Goal: Contribute content

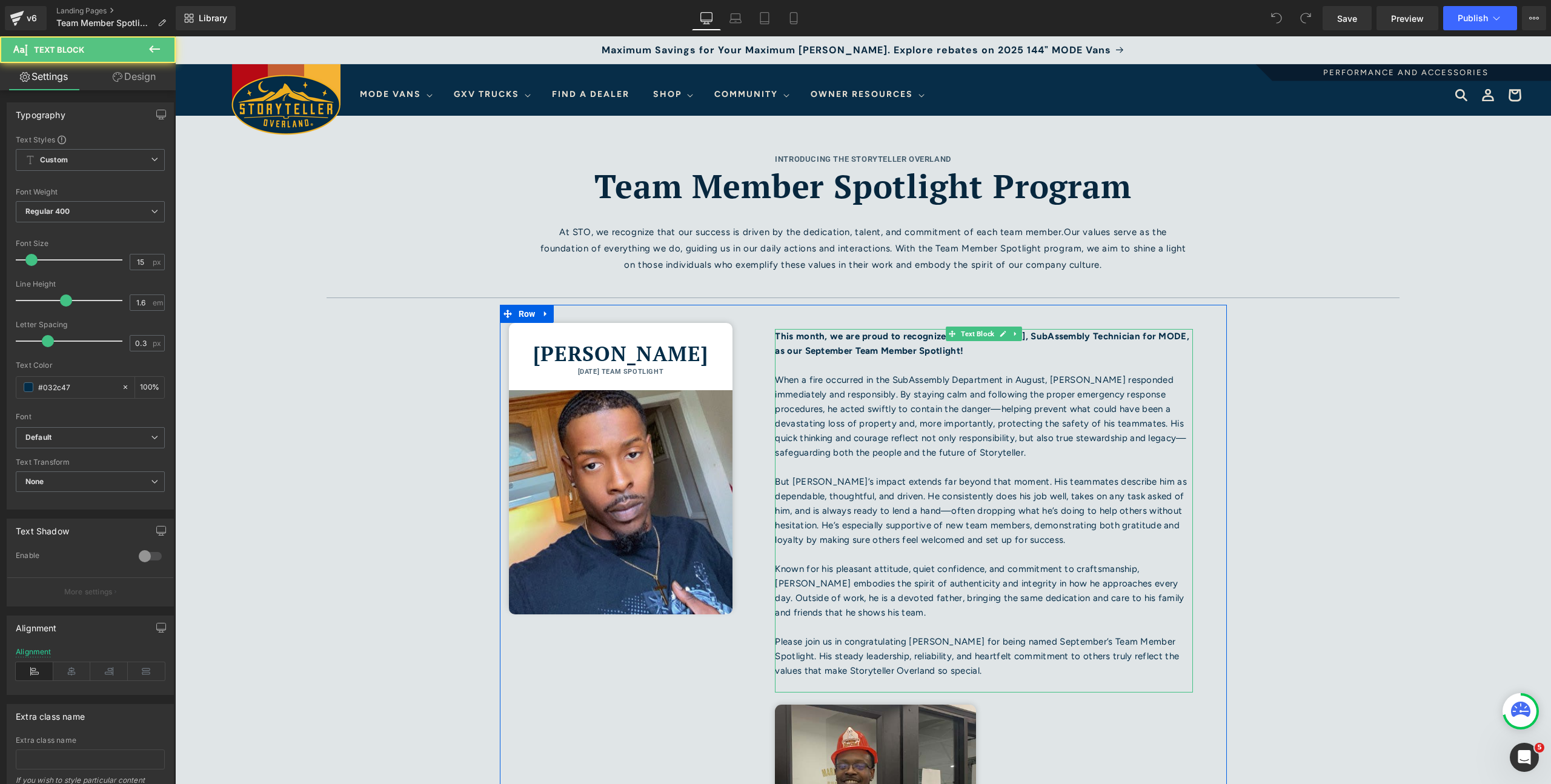
click at [898, 472] on p at bounding box center [984, 467] width 418 height 15
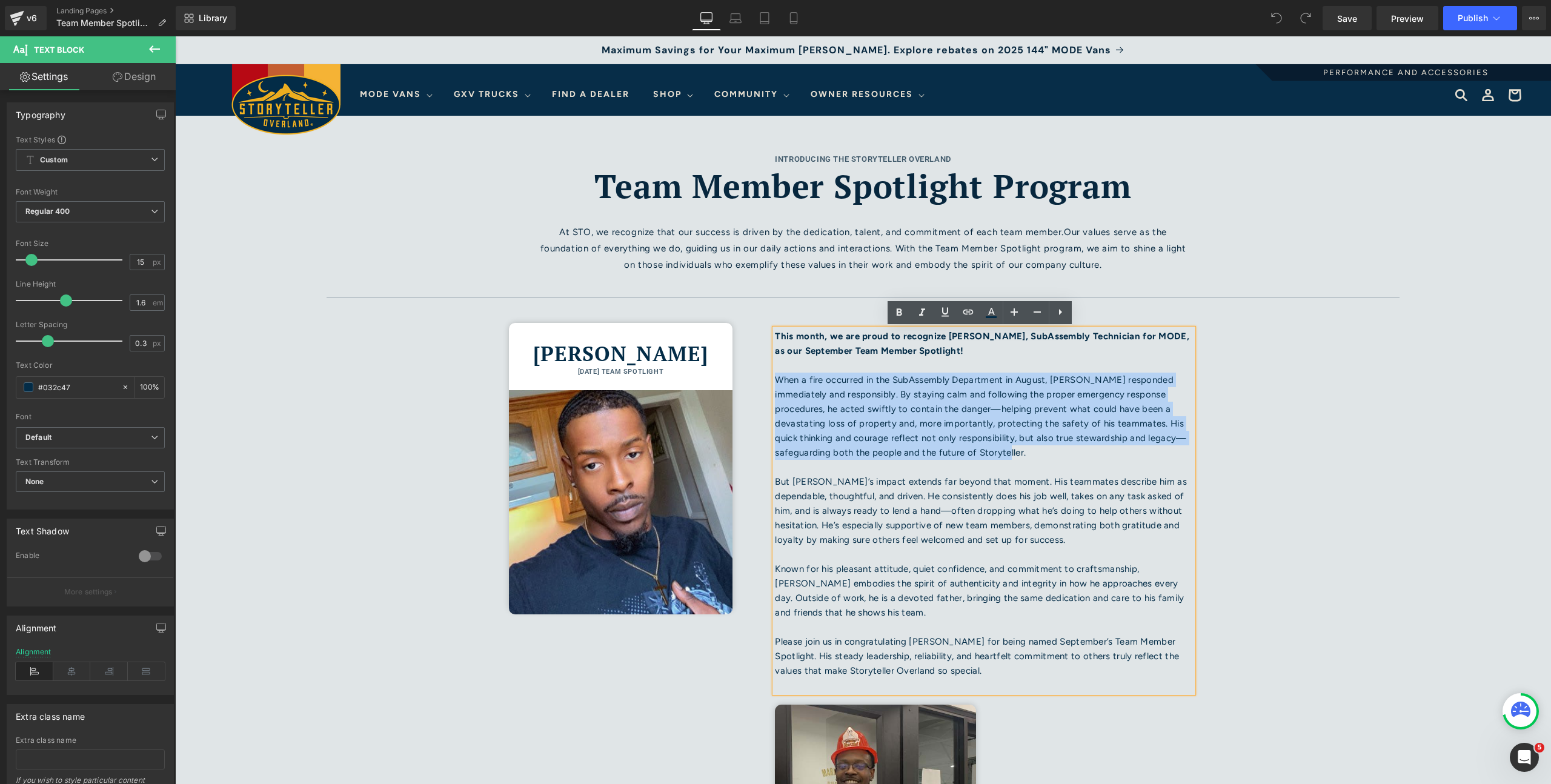
drag, startPoint x: 924, startPoint y: 455, endPoint x: 773, endPoint y: 378, distance: 169.5
click at [775, 378] on p "When a fire occurred in the SubAssembly Department in August, [PERSON_NAME] res…" at bounding box center [984, 416] width 418 height 87
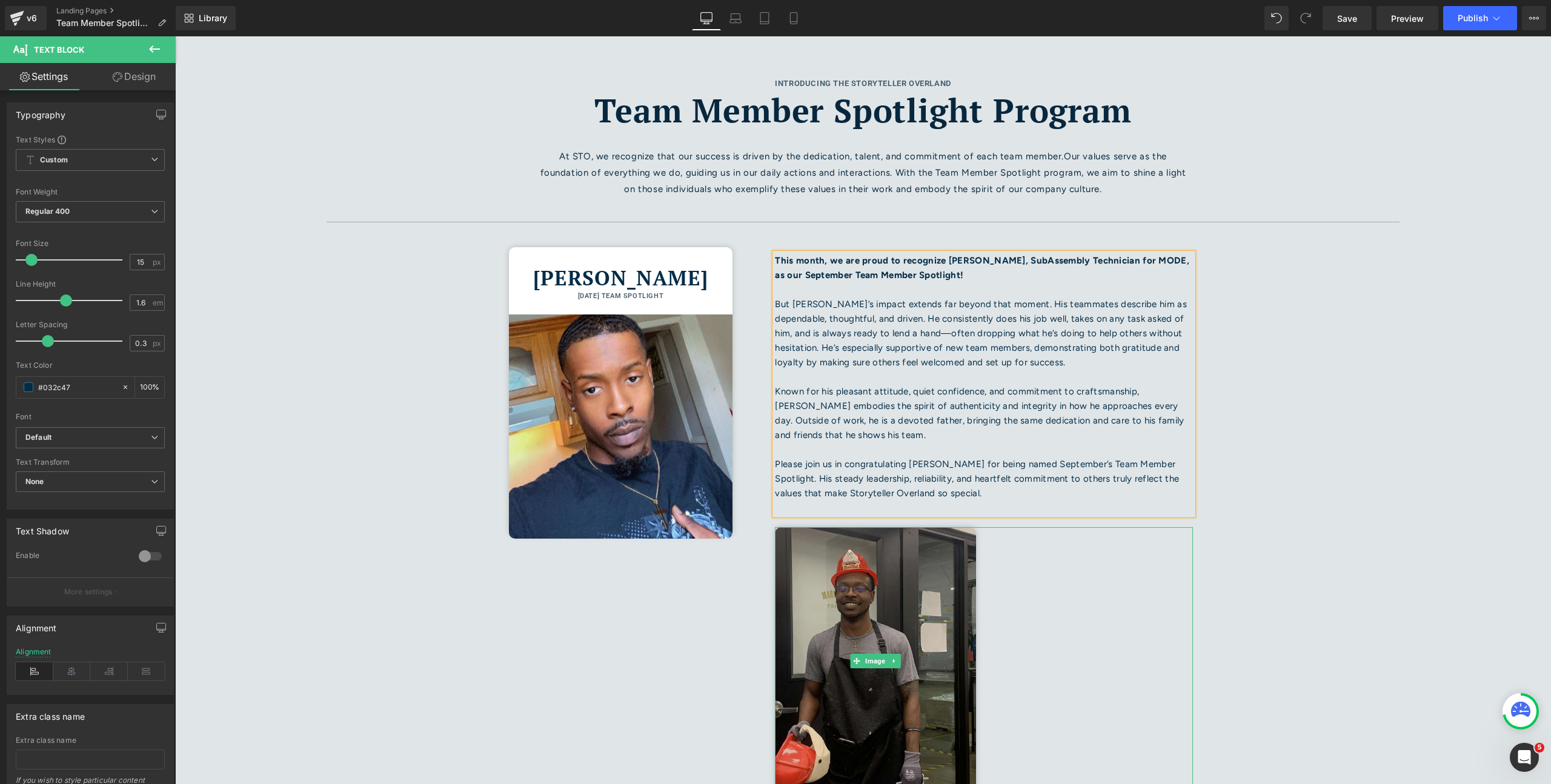
scroll to position [90, 0]
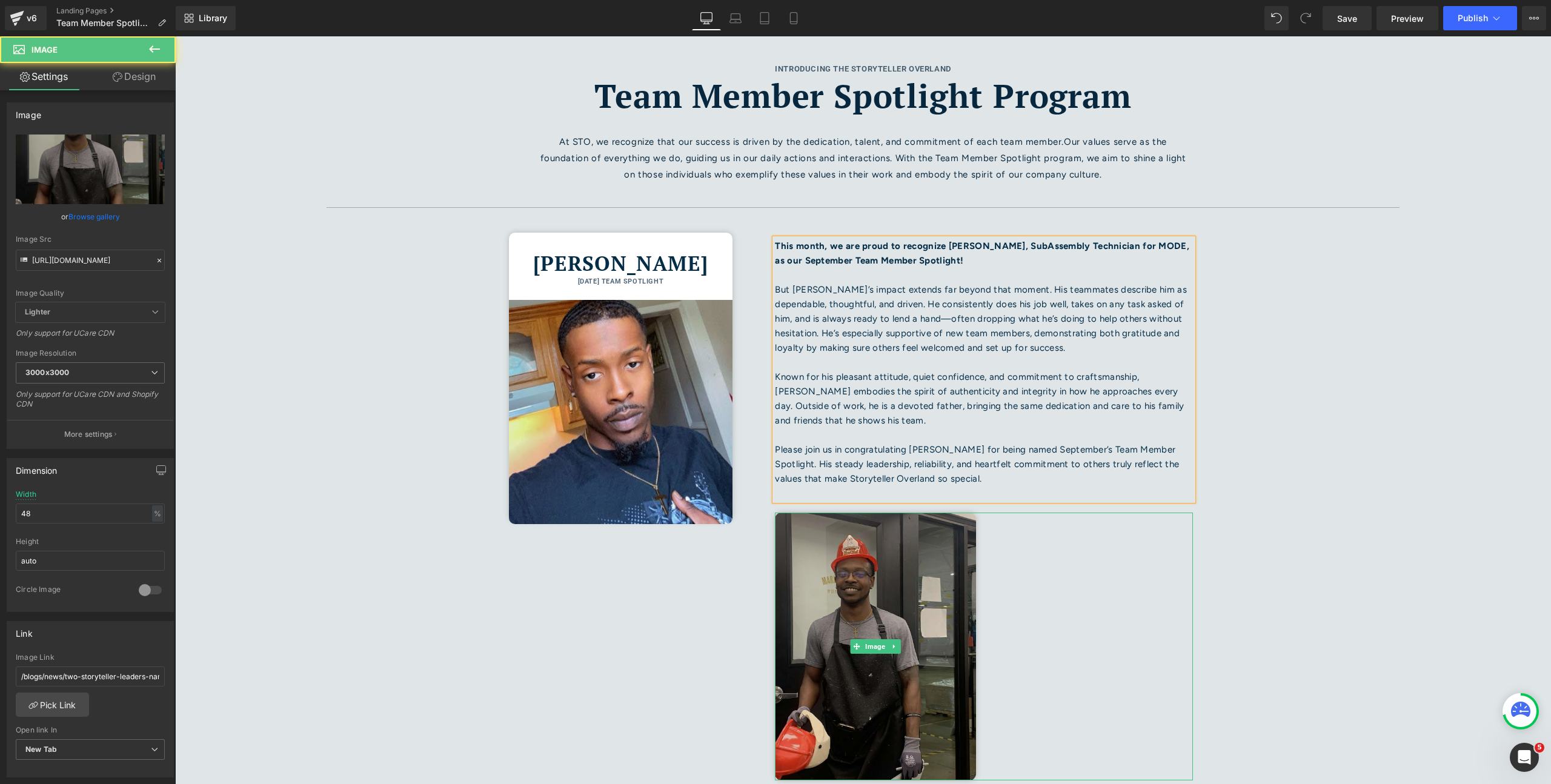
click at [912, 591] on img at bounding box center [875, 646] width 200 height 268
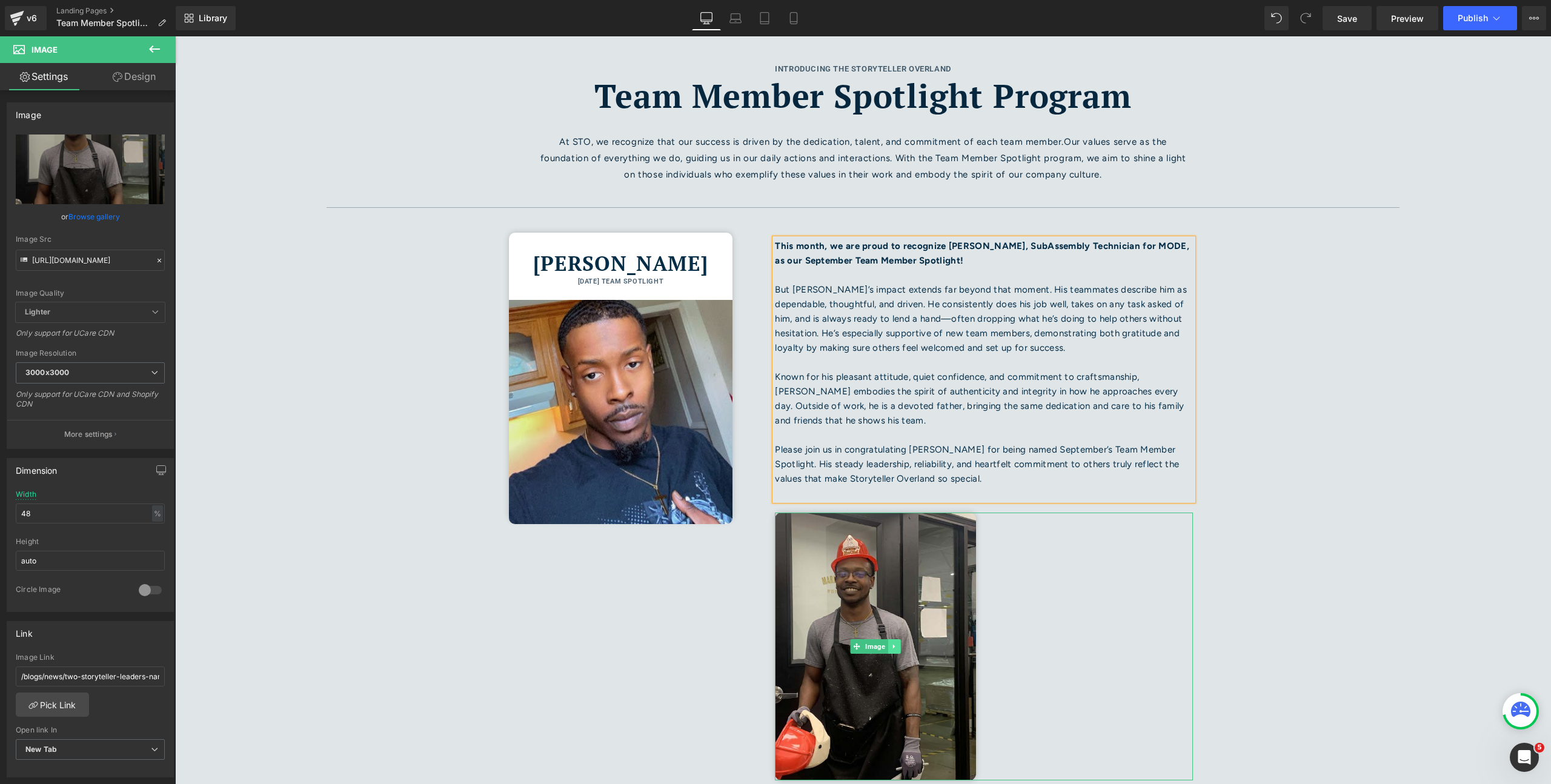
click at [891, 649] on icon at bounding box center [894, 647] width 7 height 8
click at [897, 645] on icon at bounding box center [900, 646] width 7 height 7
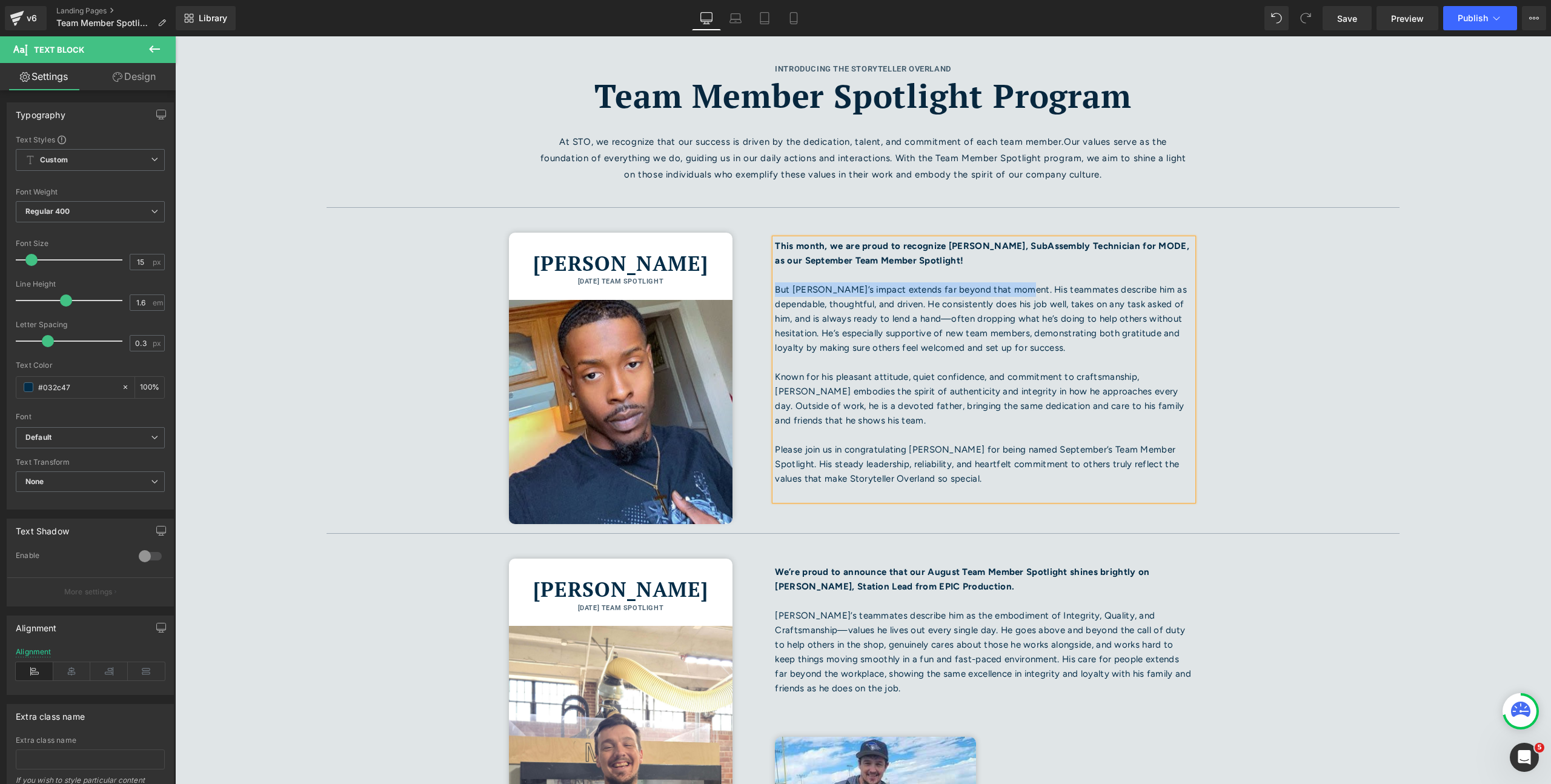
drag, startPoint x: 1006, startPoint y: 289, endPoint x: 771, endPoint y: 286, distance: 235.0
click at [775, 286] on p "But [PERSON_NAME]’s impact extends far beyond that moment. His teammates descri…" at bounding box center [984, 318] width 418 height 73
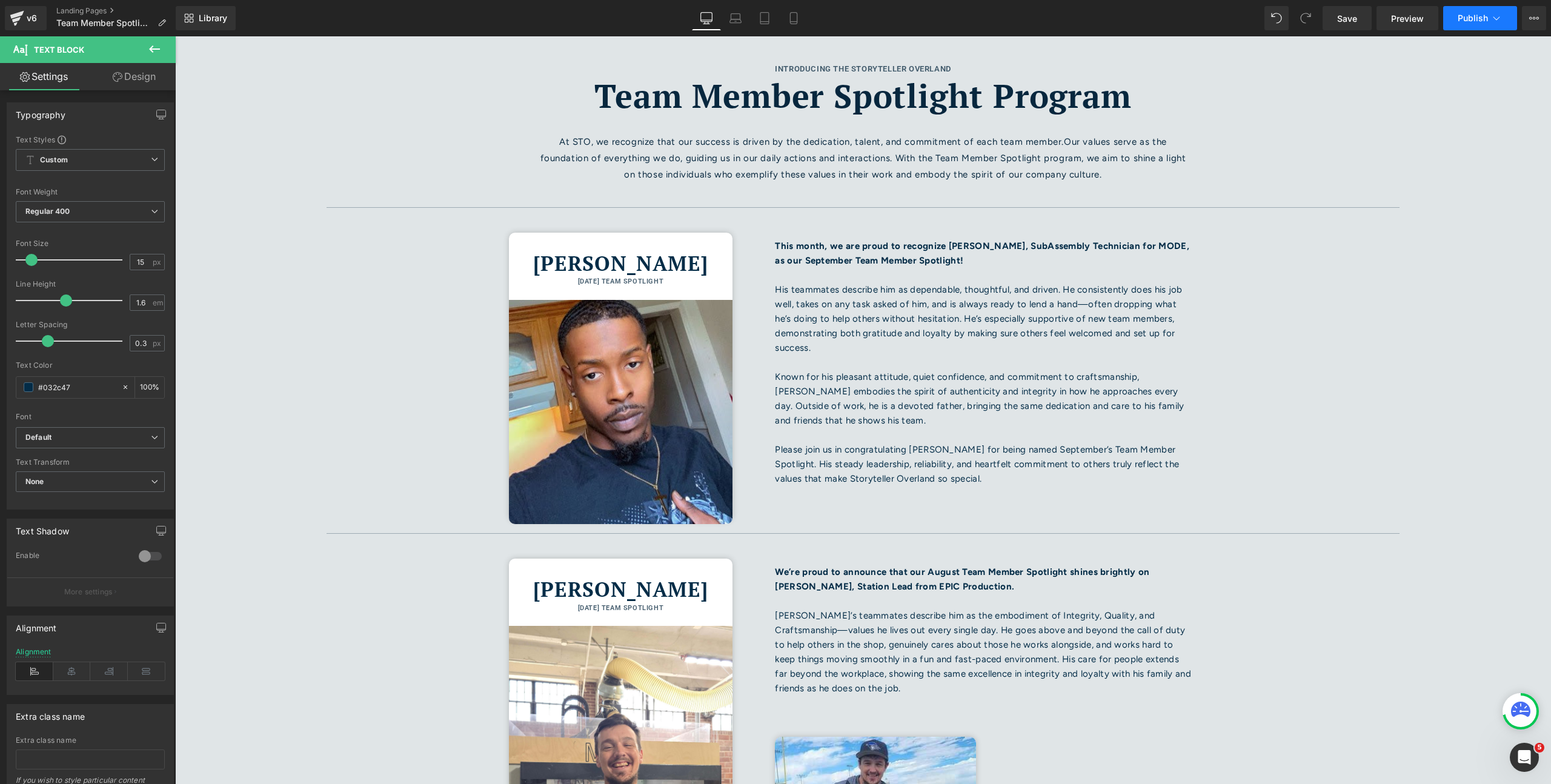
click at [1463, 20] on span "Publish" at bounding box center [1473, 18] width 30 height 9
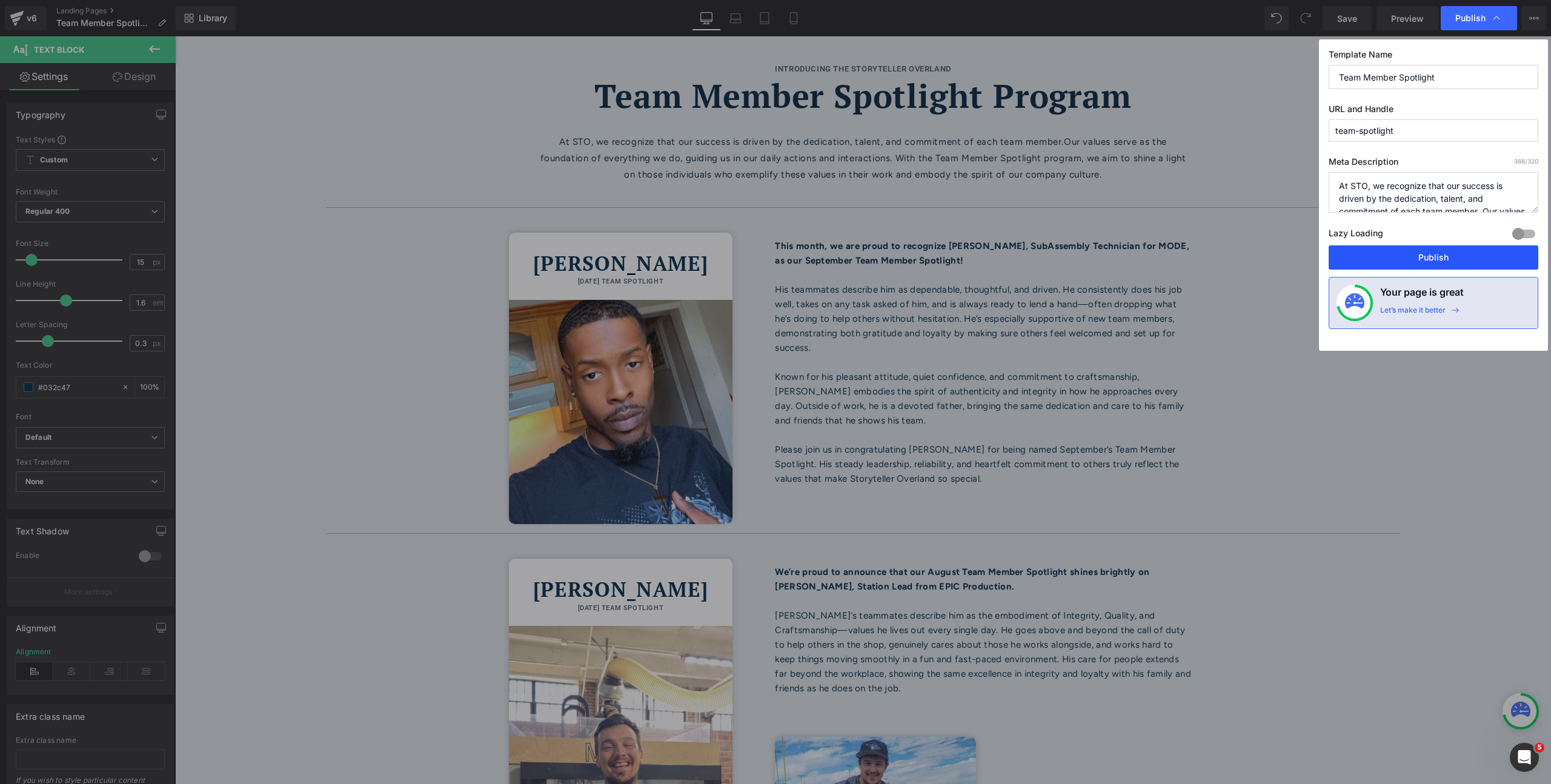
click at [1439, 251] on button "Publish" at bounding box center [1433, 257] width 210 height 24
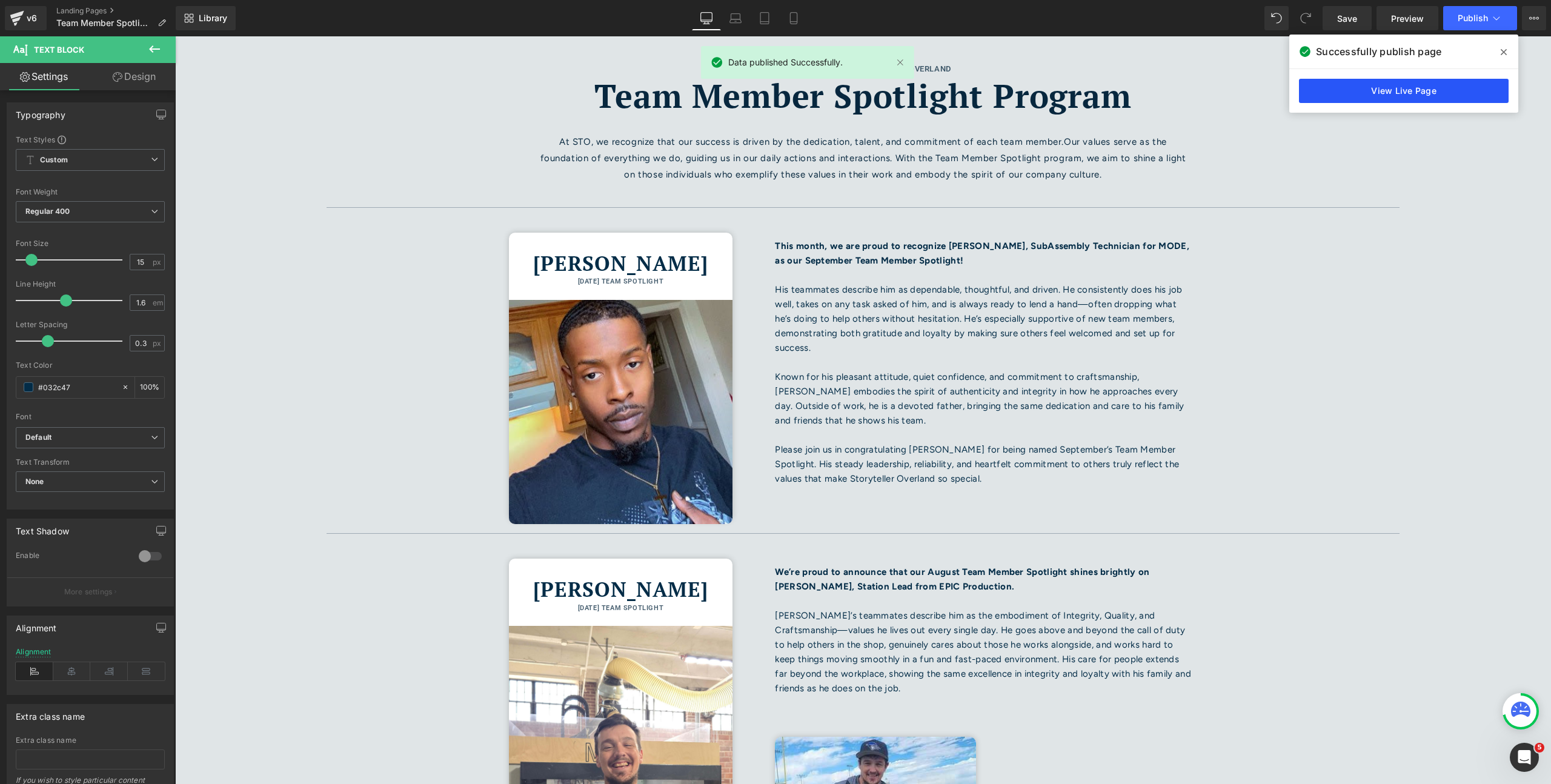
click at [1453, 96] on link "View Live Page" at bounding box center [1404, 91] width 210 height 24
